Goal: Book appointment/travel/reservation

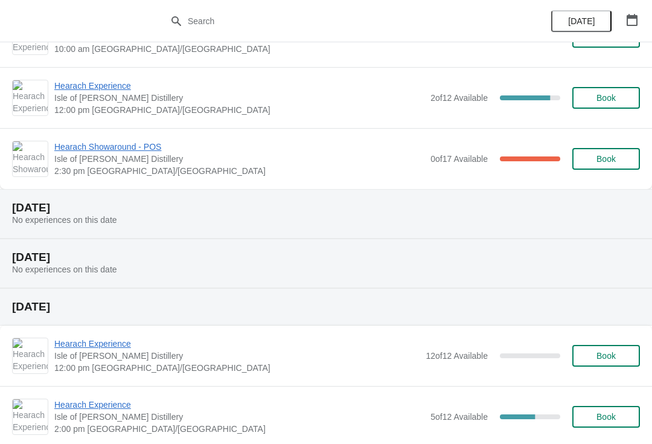
scroll to position [265, 0]
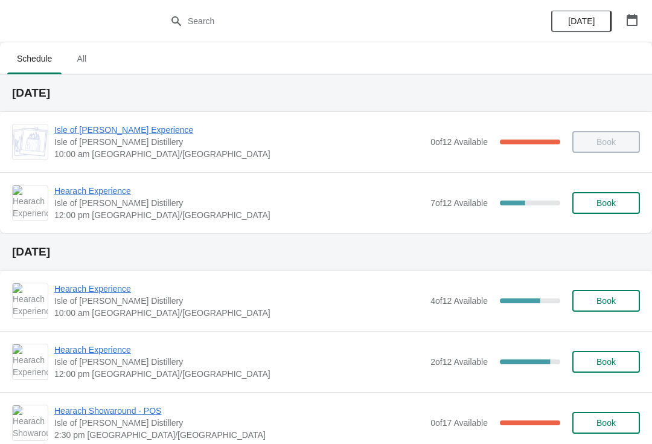
click at [83, 191] on span "Hearach Experience" at bounding box center [239, 191] width 370 height 12
click at [613, 204] on span "Book" at bounding box center [606, 203] width 19 height 10
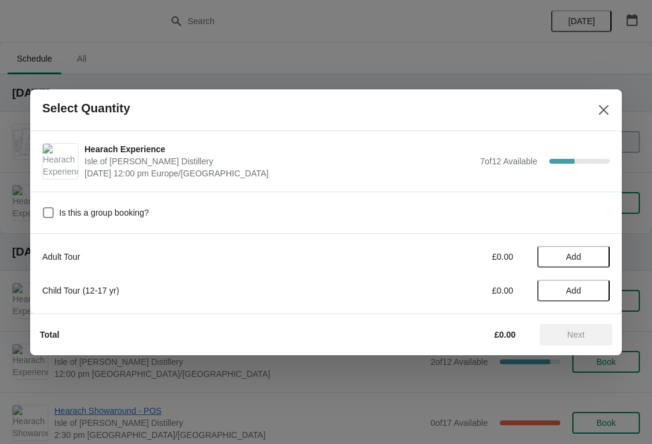
click at [580, 254] on span "Add" at bounding box center [574, 257] width 15 height 10
click at [597, 257] on icon at bounding box center [594, 256] width 13 height 13
click at [579, 333] on span "Next" at bounding box center [577, 335] width 18 height 10
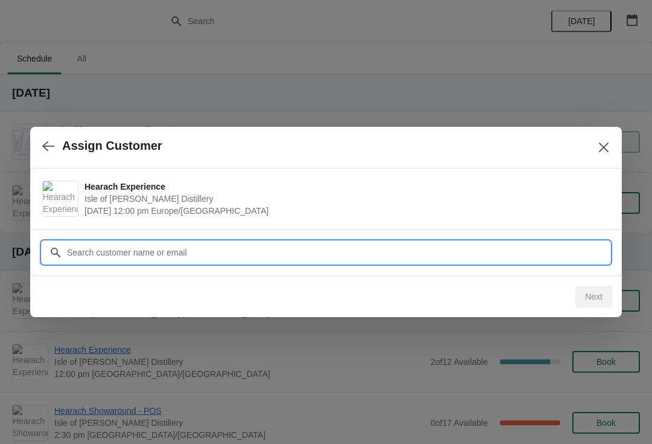
click at [128, 255] on input "Customer" at bounding box center [338, 253] width 544 height 22
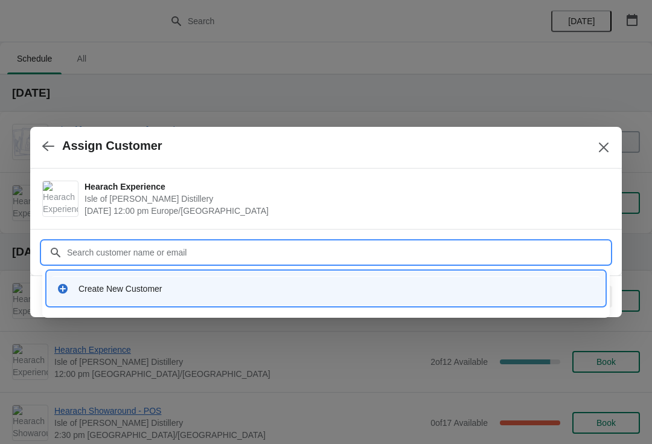
click at [155, 287] on div "Create New Customer" at bounding box center [337, 289] width 517 height 12
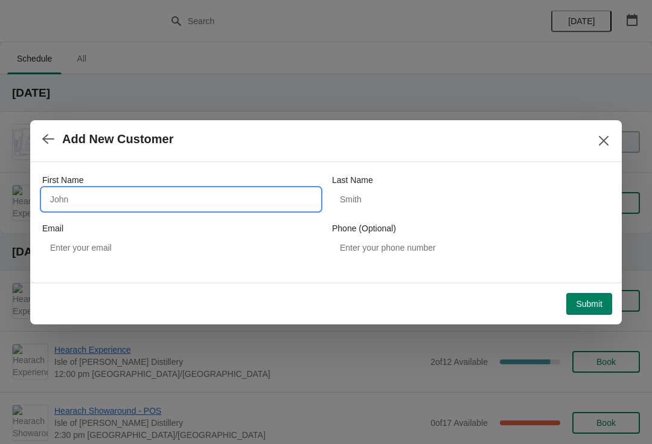
click at [89, 193] on input "First Name" at bounding box center [181, 199] width 278 height 22
type input "Brittanie"
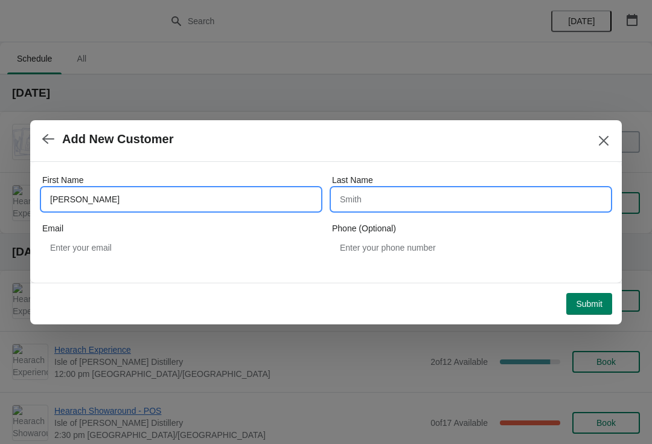
click at [423, 202] on input "Last Name" at bounding box center [471, 199] width 278 height 22
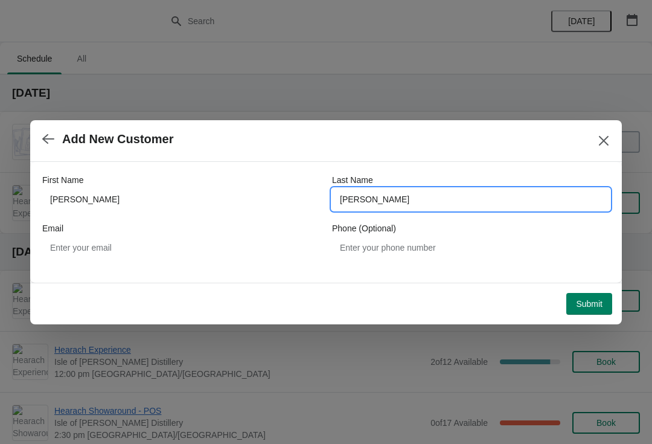
type input "Harris"
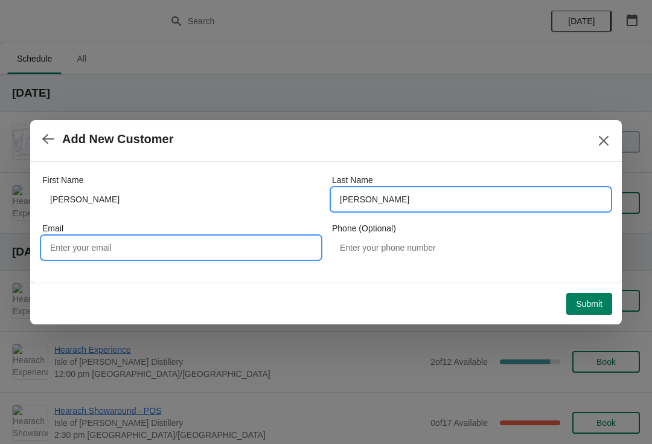
click at [215, 248] on input "Email" at bounding box center [181, 248] width 278 height 22
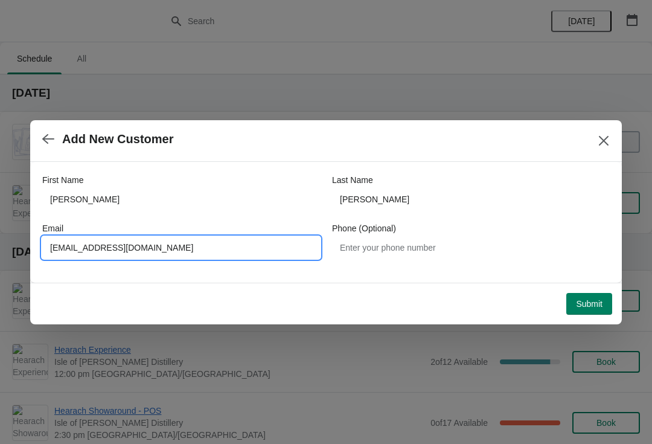
type input "Brittanieh71@gmail.com"
click at [594, 307] on span "Submit" at bounding box center [589, 304] width 27 height 10
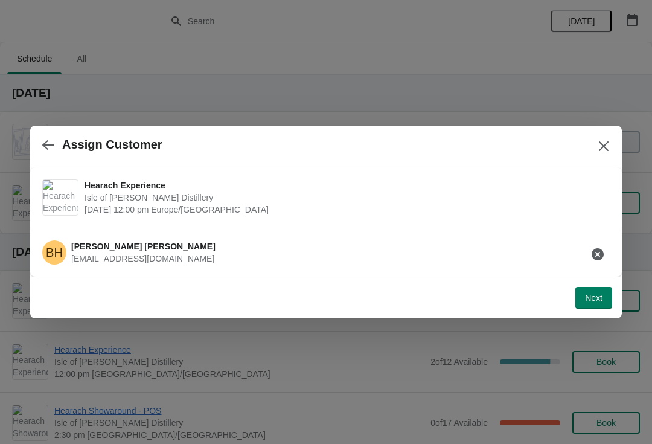
click at [601, 338] on div at bounding box center [326, 222] width 652 height 444
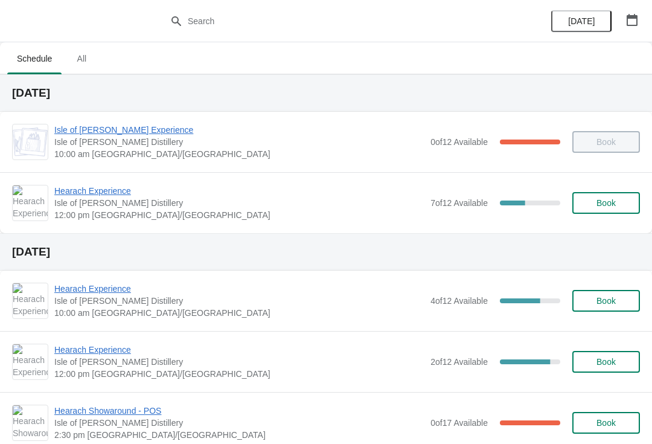
click at [624, 202] on span "Book" at bounding box center [606, 203] width 46 height 10
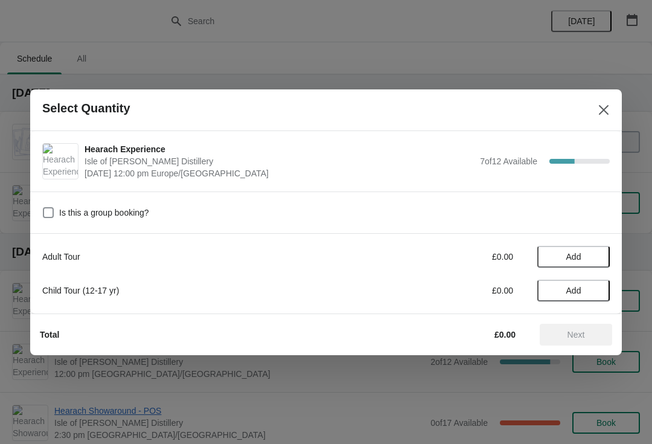
click at [583, 256] on span "Add" at bounding box center [573, 257] width 51 height 10
click at [596, 257] on icon at bounding box center [594, 256] width 13 height 13
click at [577, 335] on span "Next" at bounding box center [577, 335] width 18 height 10
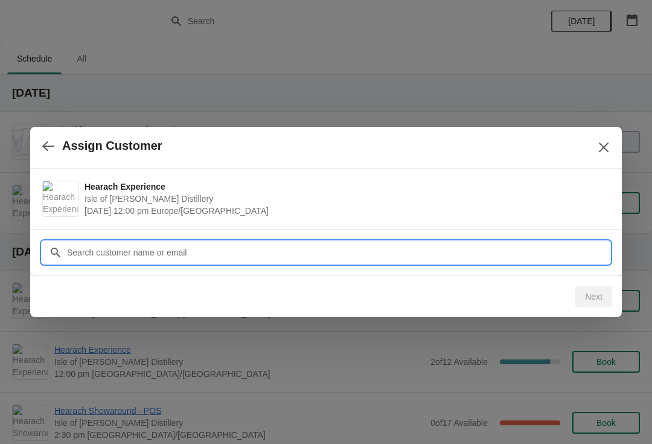
click at [98, 255] on input "Customer" at bounding box center [338, 253] width 544 height 22
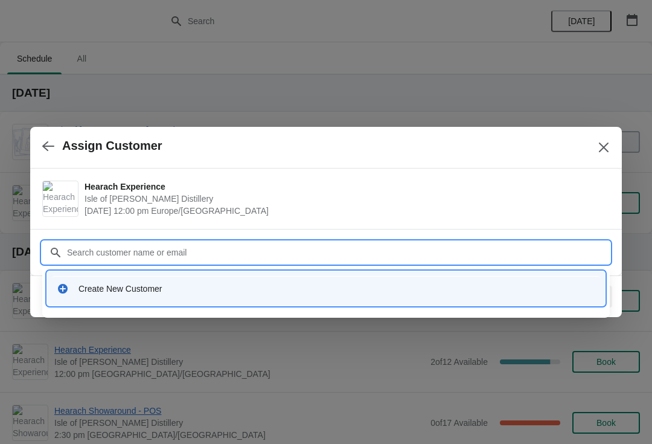
click at [155, 289] on div "Create New Customer" at bounding box center [337, 289] width 517 height 12
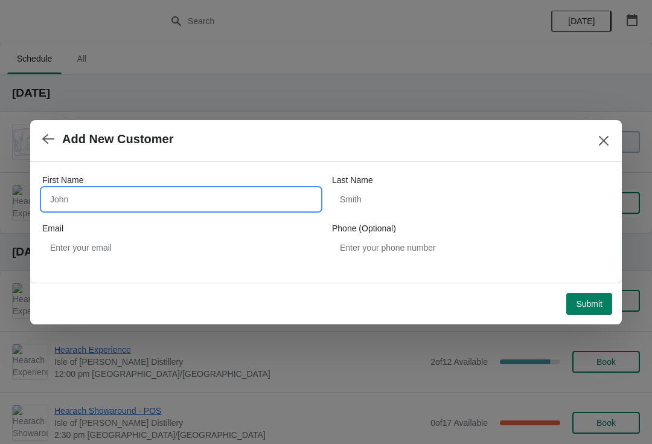
click at [153, 200] on input "First Name" at bounding box center [181, 199] width 278 height 22
type input "Brittnie"
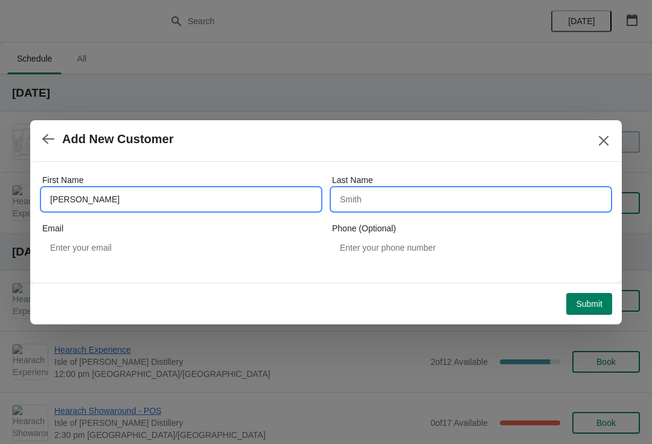
click at [432, 200] on input "Last Name" at bounding box center [471, 199] width 278 height 22
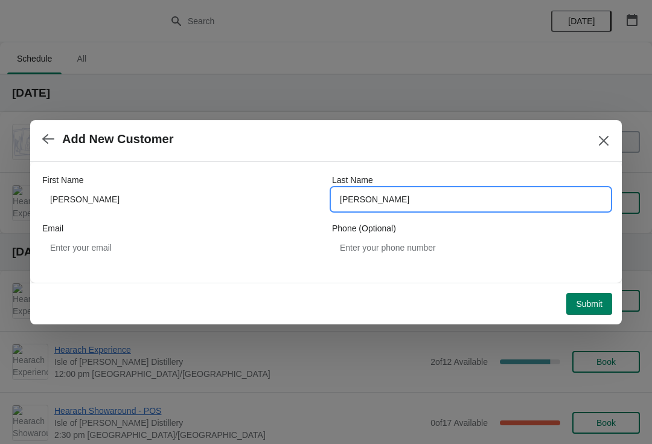
type input "Harris"
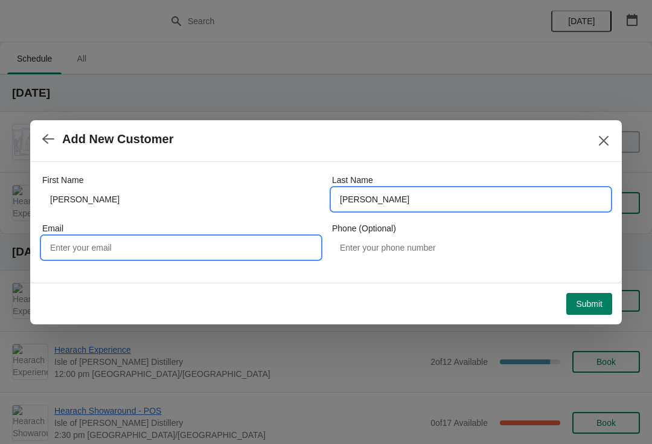
click at [191, 248] on input "Email" at bounding box center [181, 248] width 278 height 22
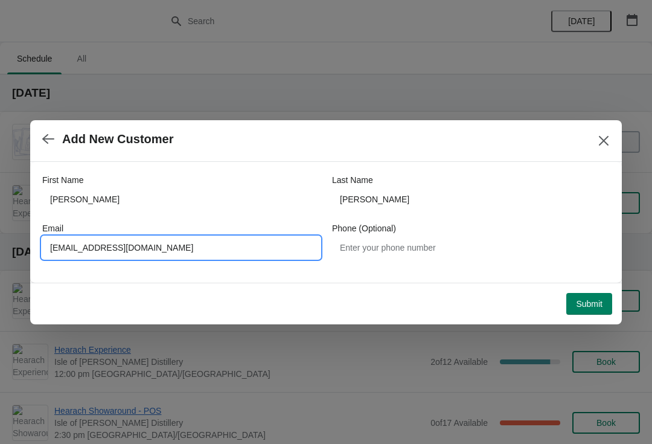
type input "Brittanieh71@gmail.com"
click at [589, 309] on button "Submit" at bounding box center [590, 304] width 46 height 22
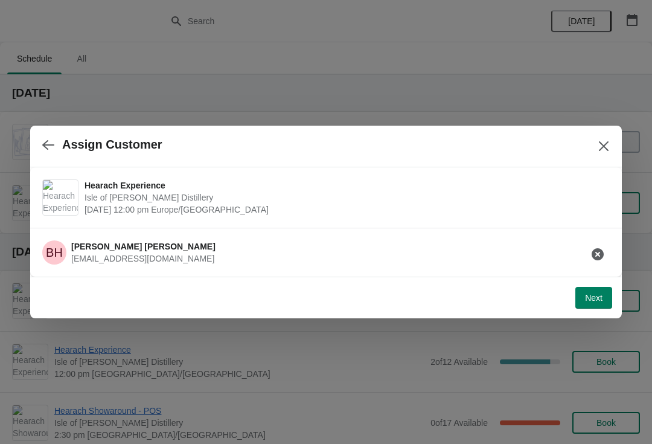
click at [599, 295] on span "Next" at bounding box center [594, 298] width 18 height 10
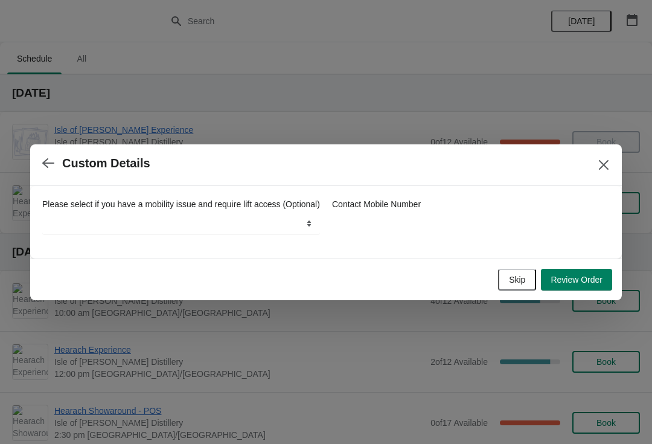
click at [524, 284] on span "Skip" at bounding box center [517, 280] width 16 height 10
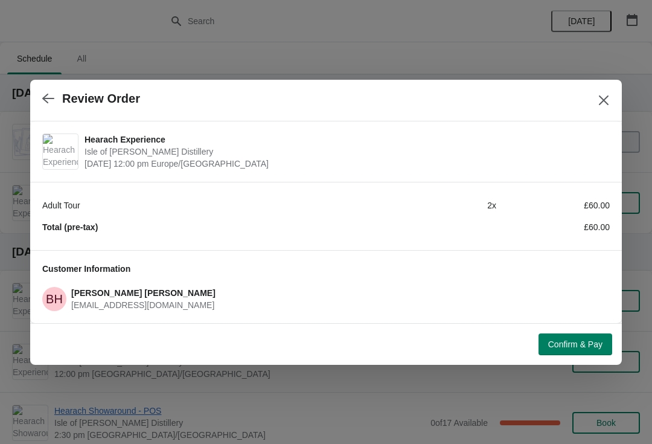
click at [583, 339] on span "Confirm & Pay" at bounding box center [575, 344] width 54 height 10
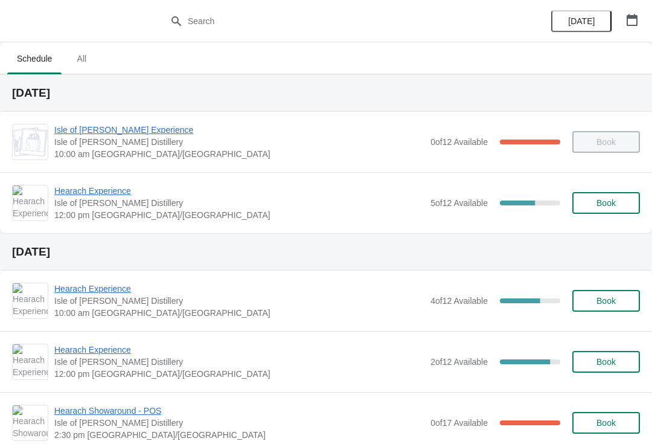
click at [126, 193] on span "Hearach Experience" at bounding box center [239, 191] width 370 height 12
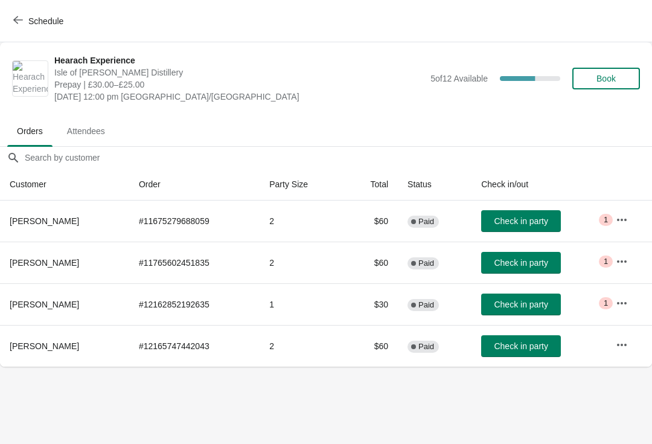
click at [523, 220] on span "Check in party" at bounding box center [521, 221] width 54 height 10
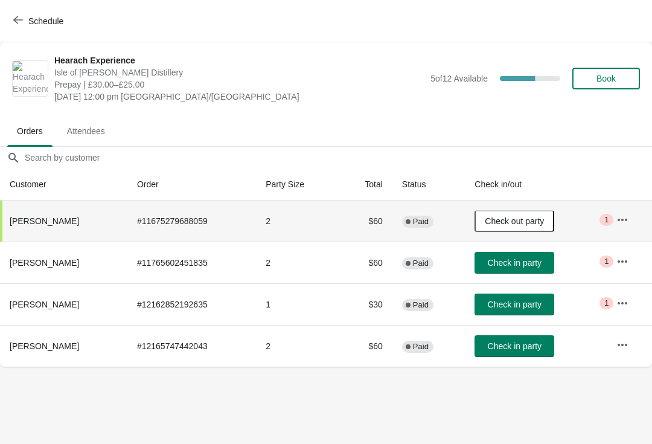
click at [528, 349] on span "Check in party" at bounding box center [515, 346] width 54 height 10
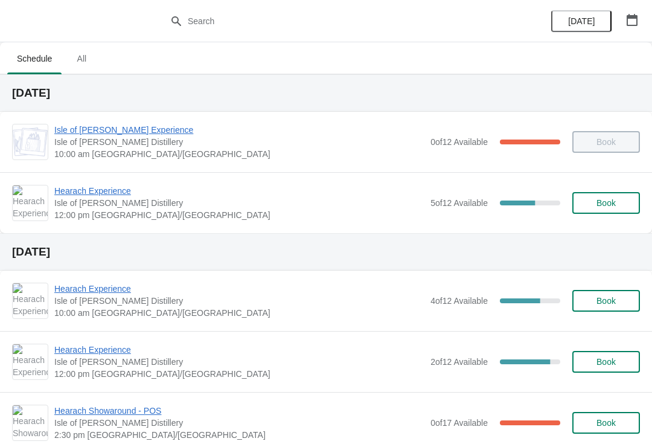
click at [94, 192] on span "Hearach Experience" at bounding box center [239, 191] width 370 height 12
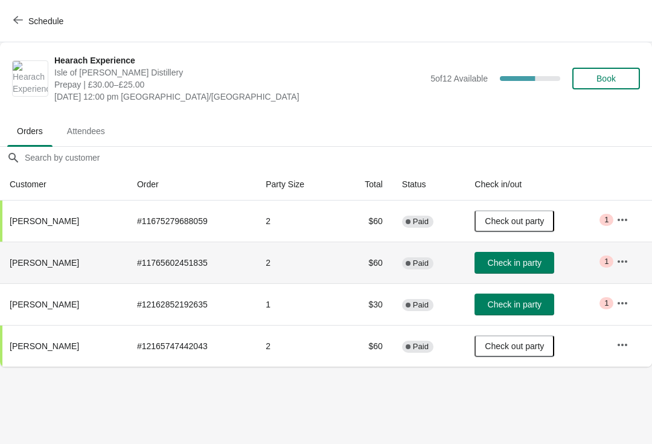
click at [513, 270] on button "Check in party" at bounding box center [515, 263] width 80 height 22
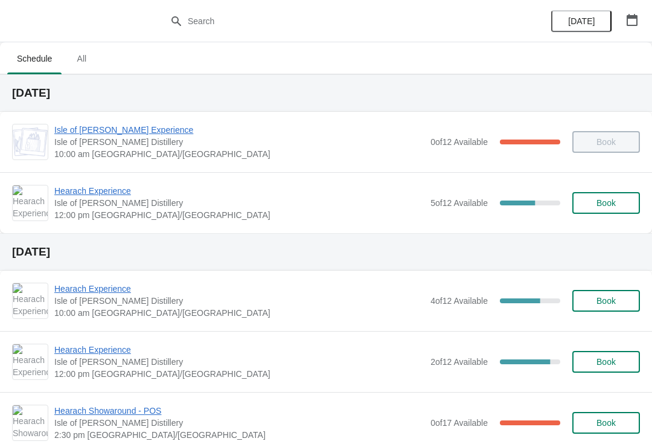
click at [111, 196] on span "Hearach Experience" at bounding box center [239, 191] width 370 height 12
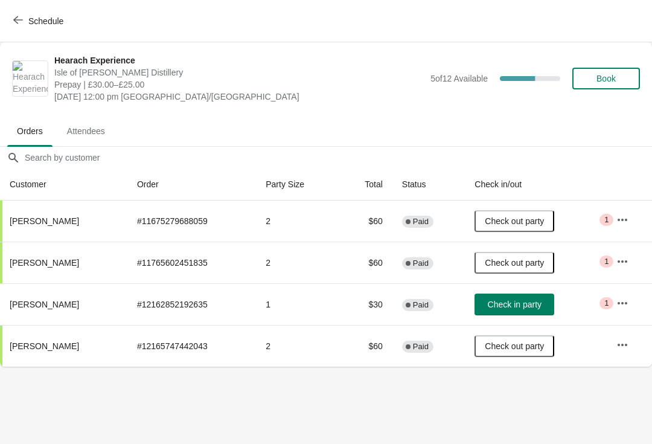
click at [527, 307] on span "Check in party" at bounding box center [515, 305] width 54 height 10
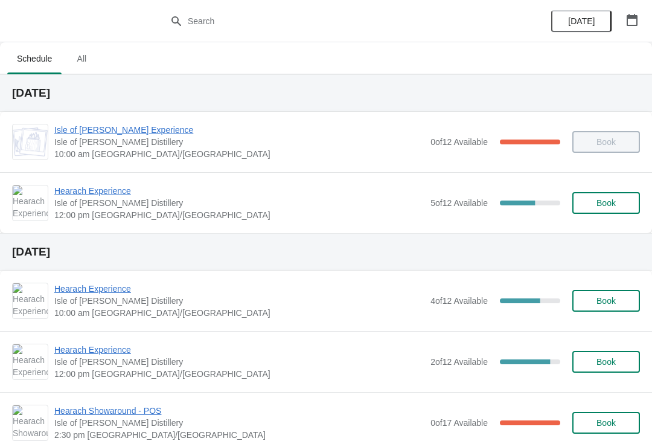
click at [115, 204] on span "Isle of [PERSON_NAME] Distillery" at bounding box center [239, 203] width 370 height 12
click at [101, 185] on span "Hearach Experience" at bounding box center [239, 191] width 370 height 12
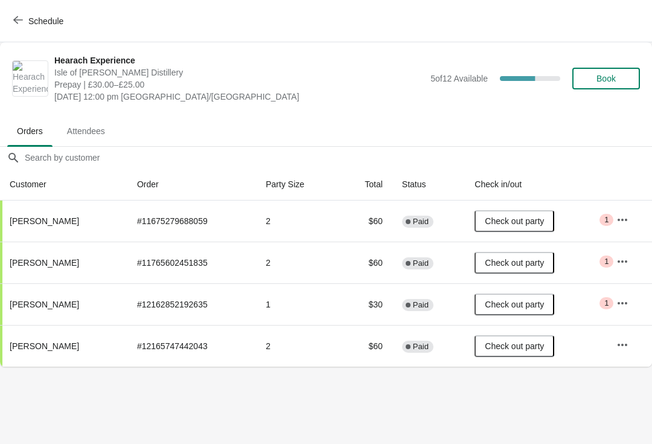
click at [13, 31] on button "Schedule" at bounding box center [39, 21] width 67 height 22
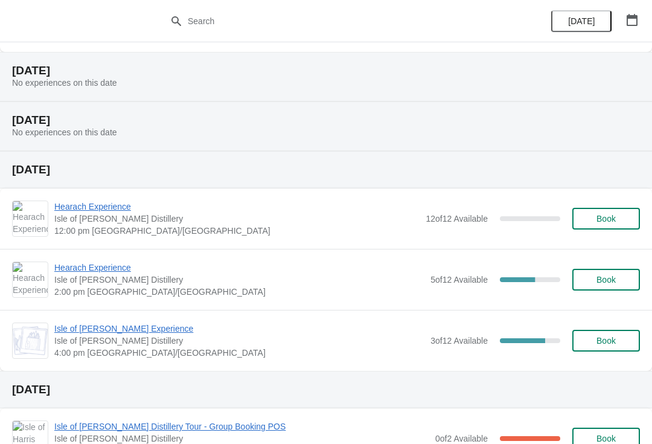
scroll to position [403, 0]
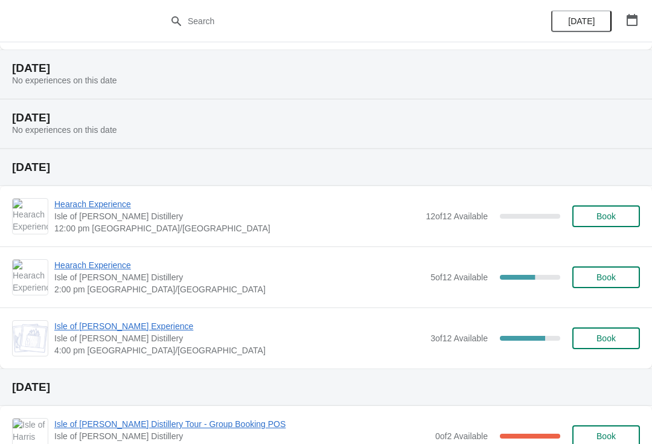
click at [611, 274] on span "Book" at bounding box center [606, 277] width 19 height 10
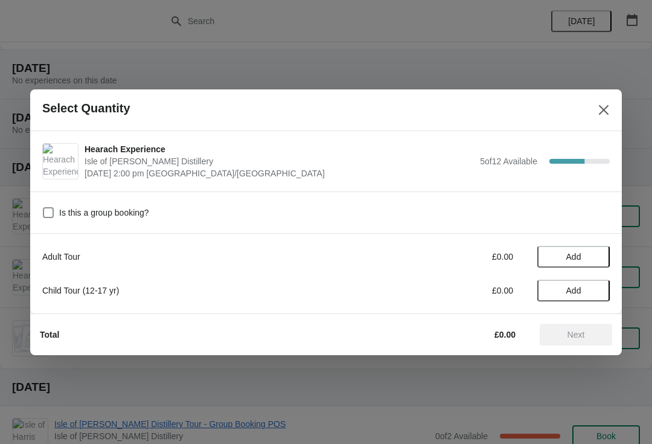
click at [596, 257] on span "Add" at bounding box center [573, 257] width 51 height 10
click at [591, 255] on icon at bounding box center [594, 256] width 13 height 13
click at [593, 338] on span "Next" at bounding box center [576, 335] width 53 height 10
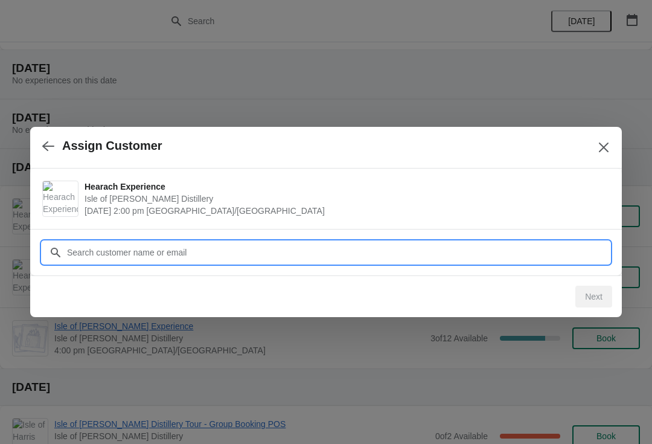
click at [263, 243] on input "Customer" at bounding box center [338, 253] width 544 height 22
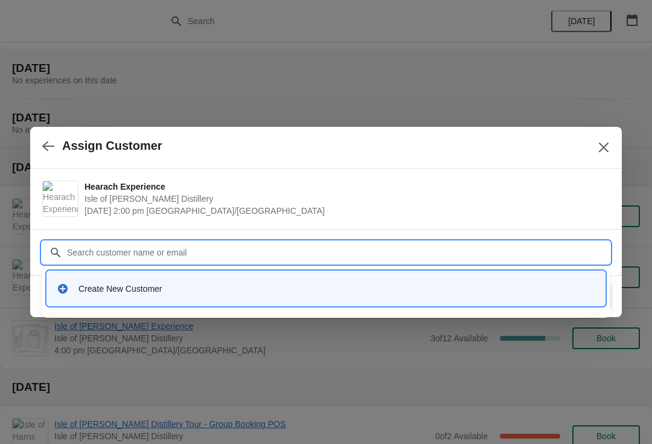
click at [195, 286] on div "Create New Customer" at bounding box center [337, 289] width 517 height 12
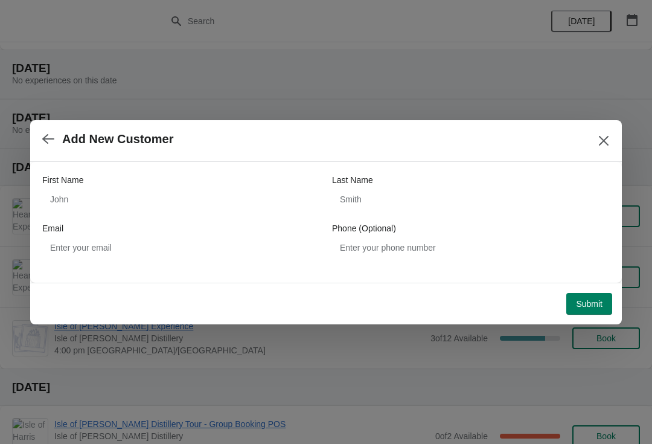
click at [148, 182] on div "First Name" at bounding box center [181, 180] width 278 height 12
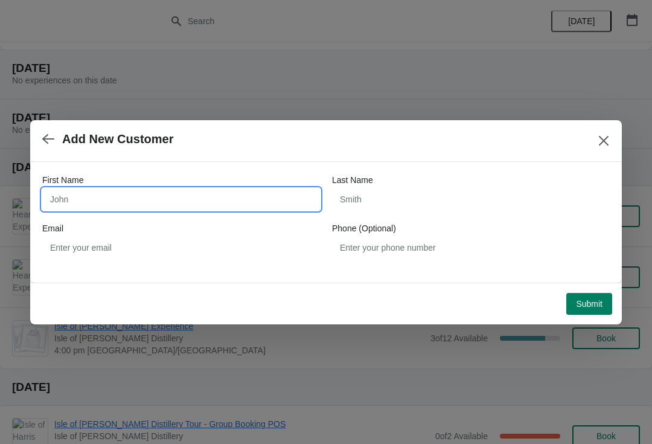
click at [185, 194] on input "First Name" at bounding box center [181, 199] width 278 height 22
type input "[PERSON_NAME]"
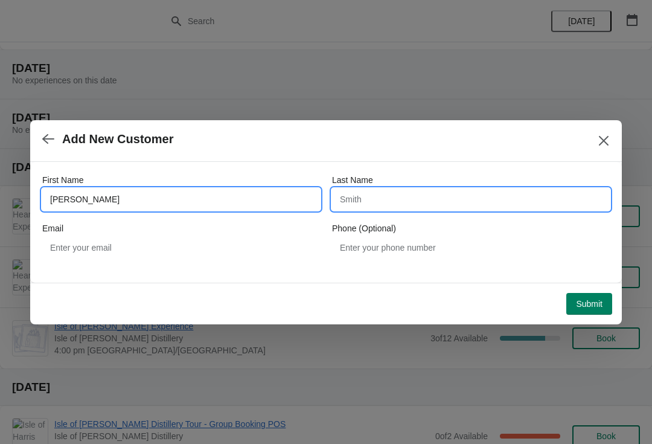
click at [414, 205] on input "Last Name" at bounding box center [471, 199] width 278 height 22
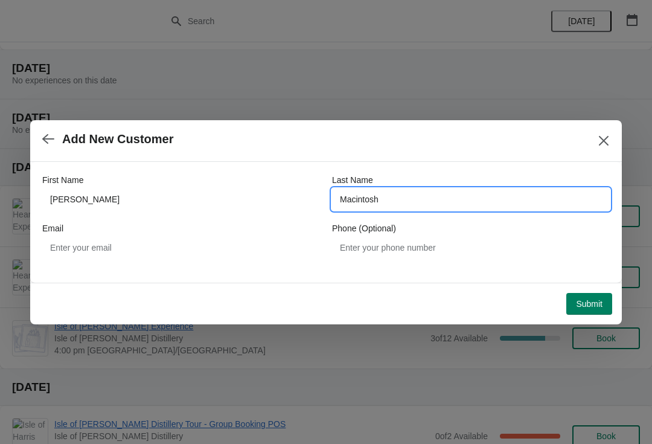
type input "Macintosh"
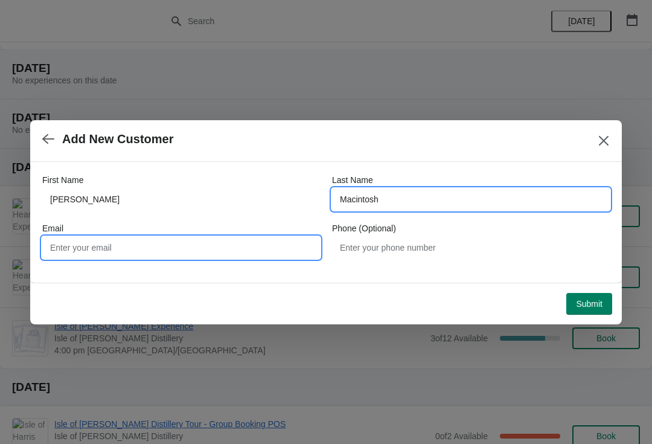
click at [182, 251] on input "Email" at bounding box center [181, 248] width 278 height 22
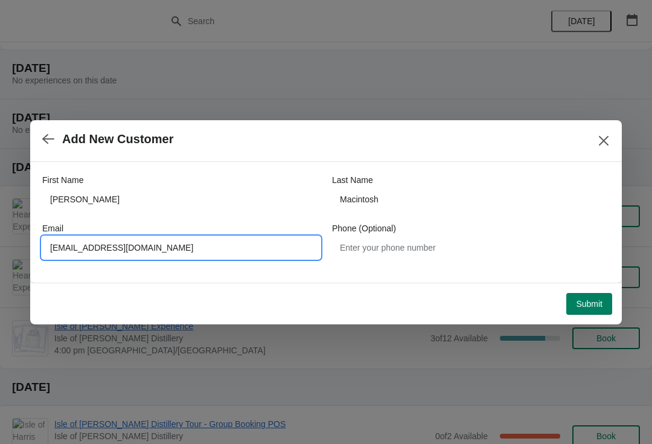
type input "Pmacintosh53@gmail.com"
click at [603, 310] on button "Submit" at bounding box center [590, 304] width 46 height 22
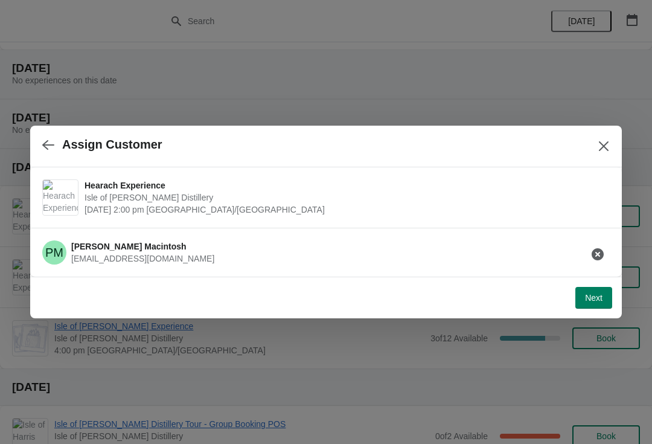
click at [600, 300] on span "Next" at bounding box center [594, 298] width 18 height 10
